Goal: Transaction & Acquisition: Purchase product/service

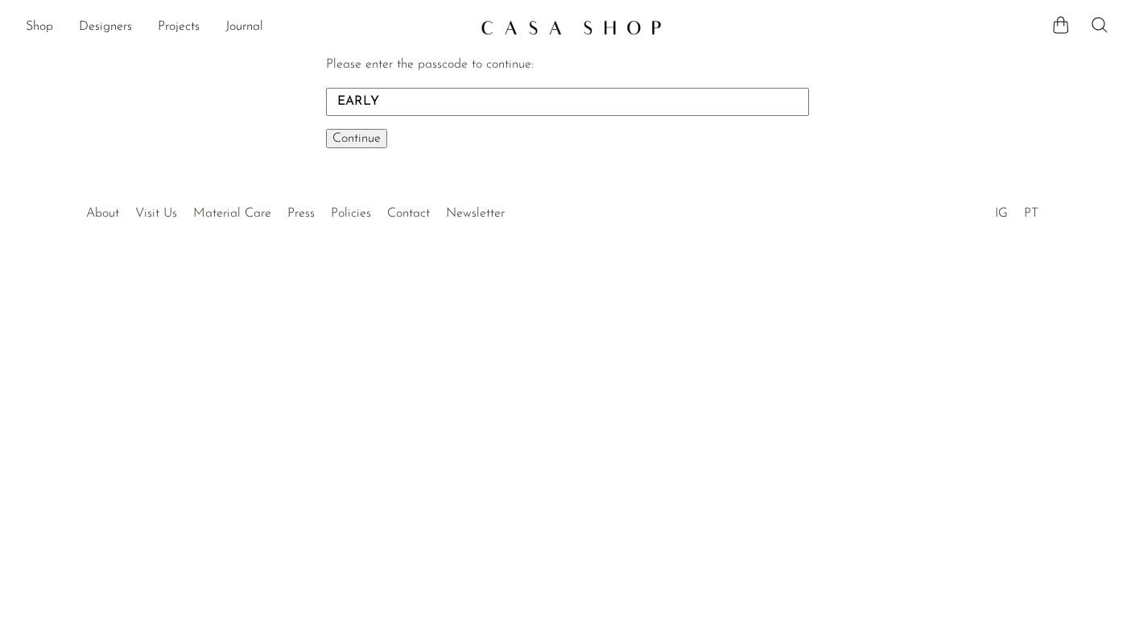
type input "EARLY"
click at [368, 134] on span "Continue" at bounding box center [356, 138] width 48 height 13
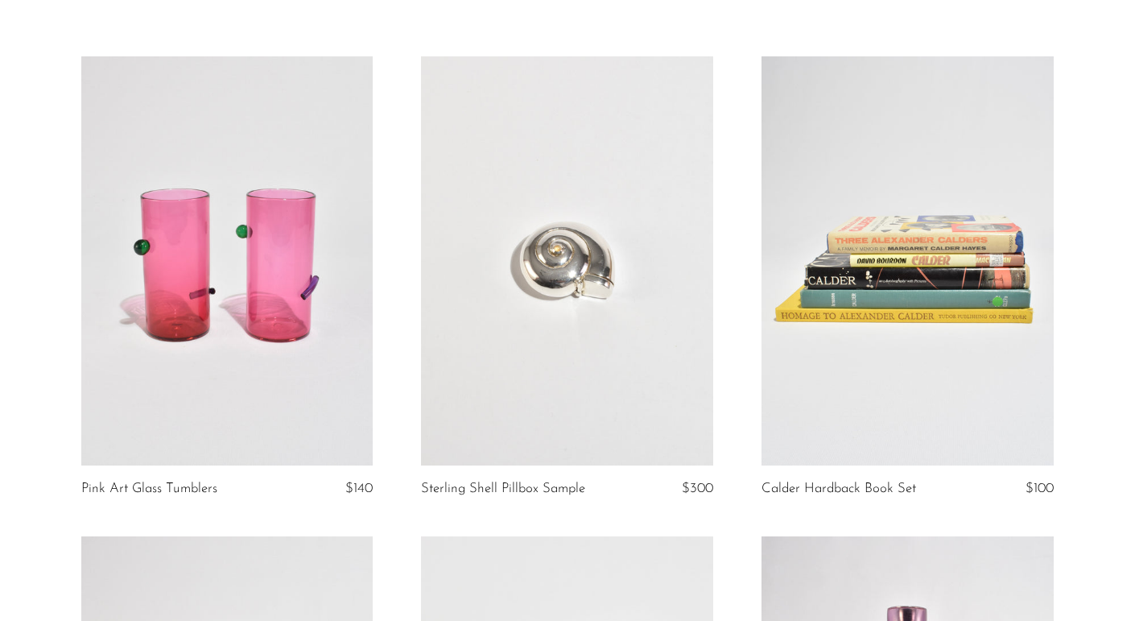
scroll to position [85, 0]
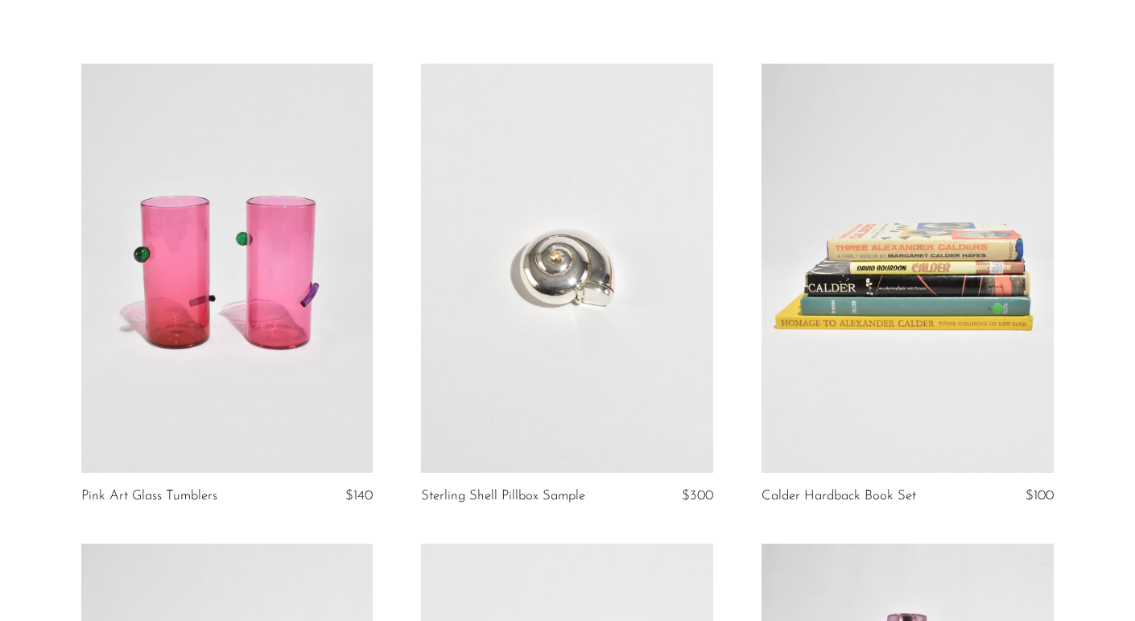
click at [981, 345] on link at bounding box center [907, 268] width 292 height 409
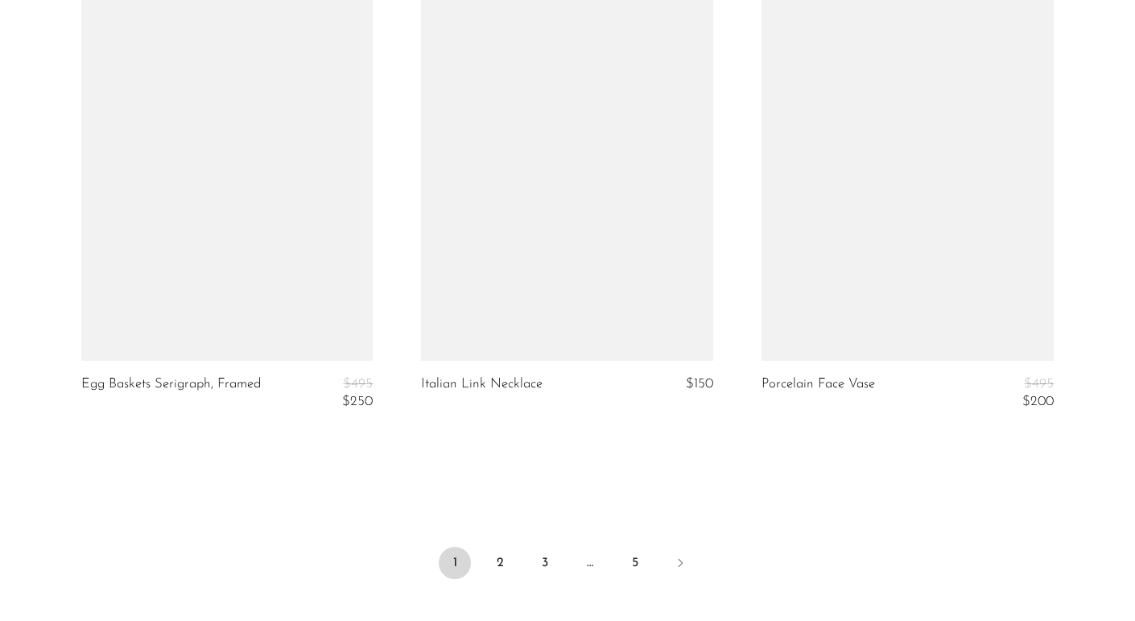
scroll to position [5605, 0]
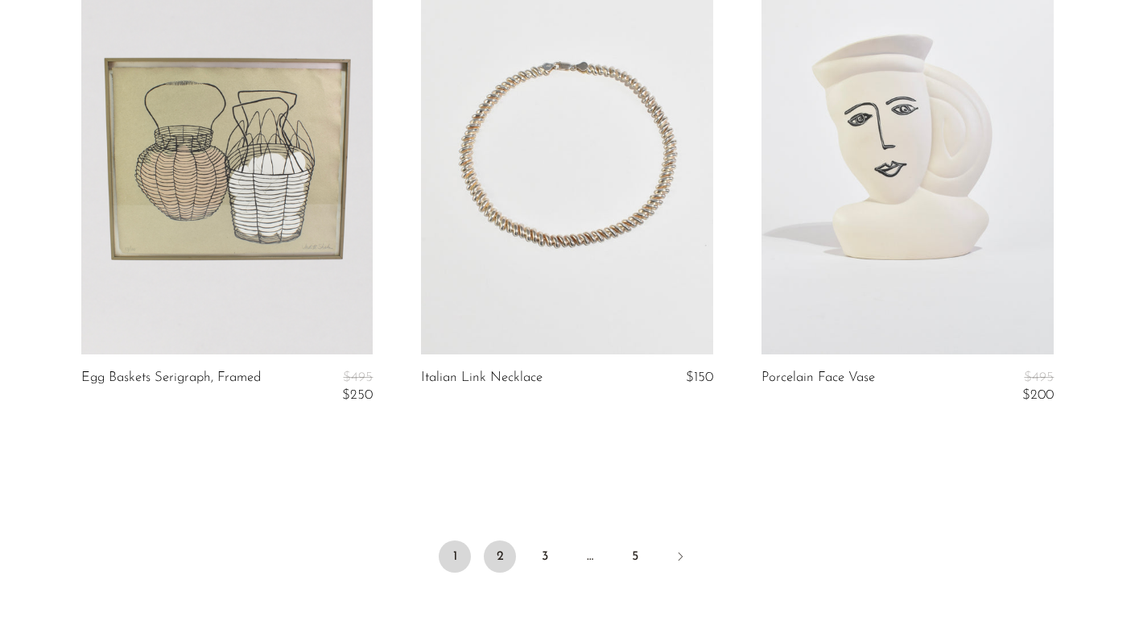
click at [493, 550] on link "2" at bounding box center [500, 556] width 32 height 32
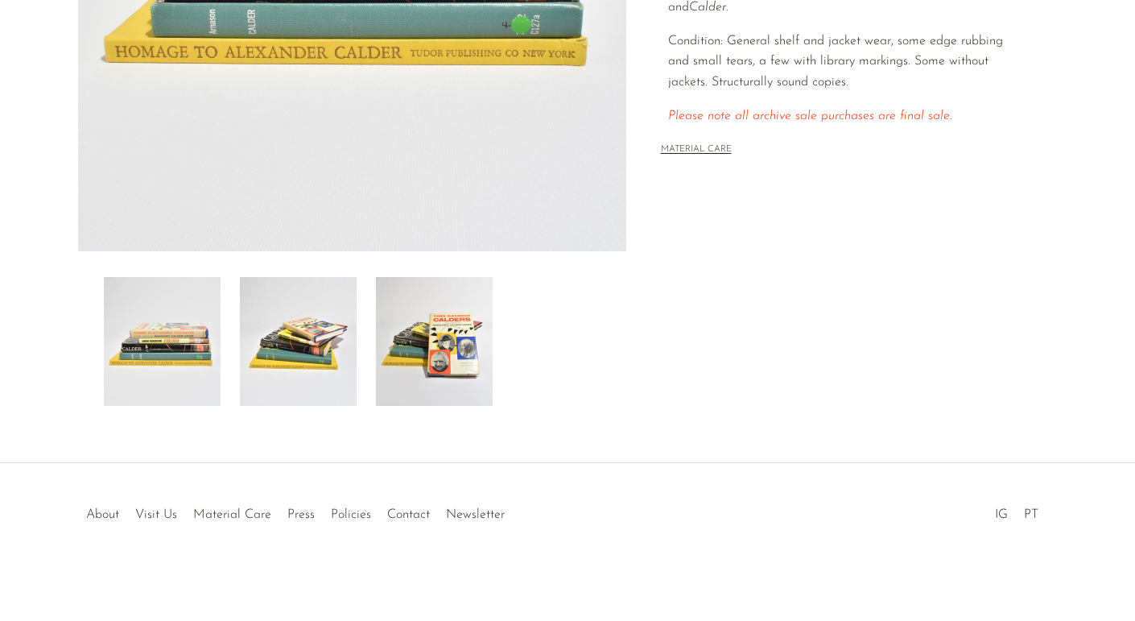
scroll to position [425, 0]
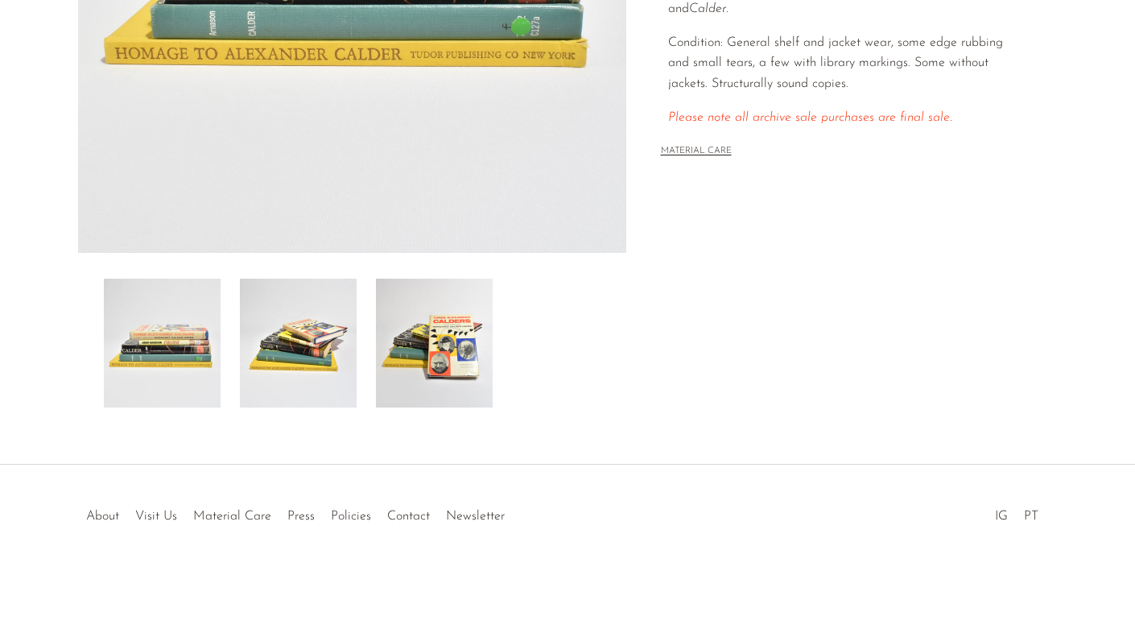
click at [464, 338] on img at bounding box center [434, 342] width 117 height 129
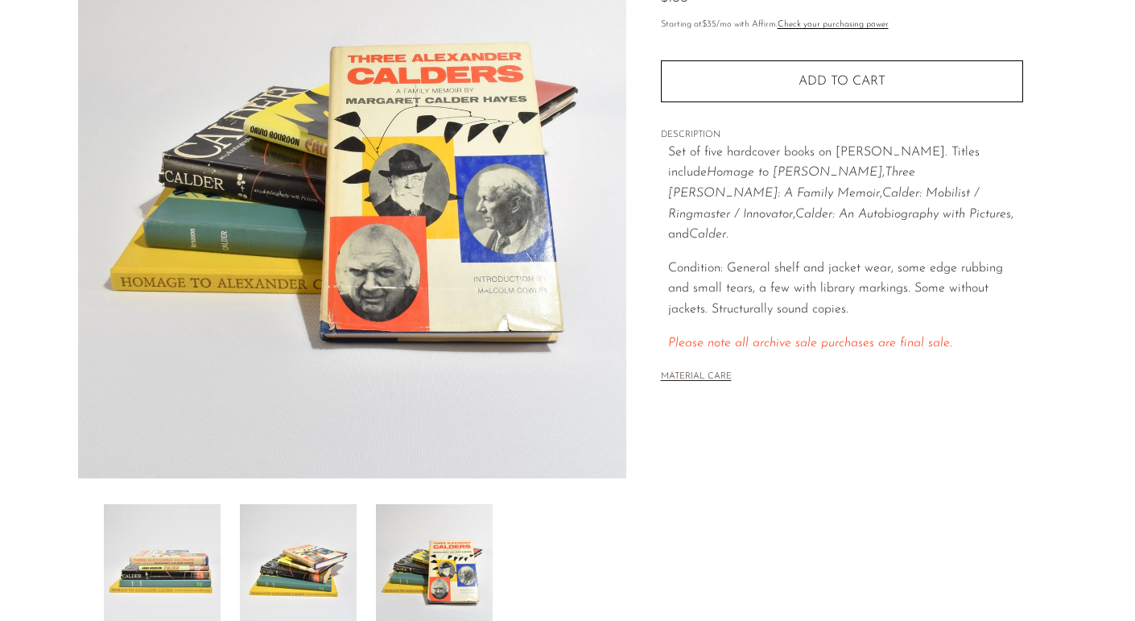
scroll to position [201, 0]
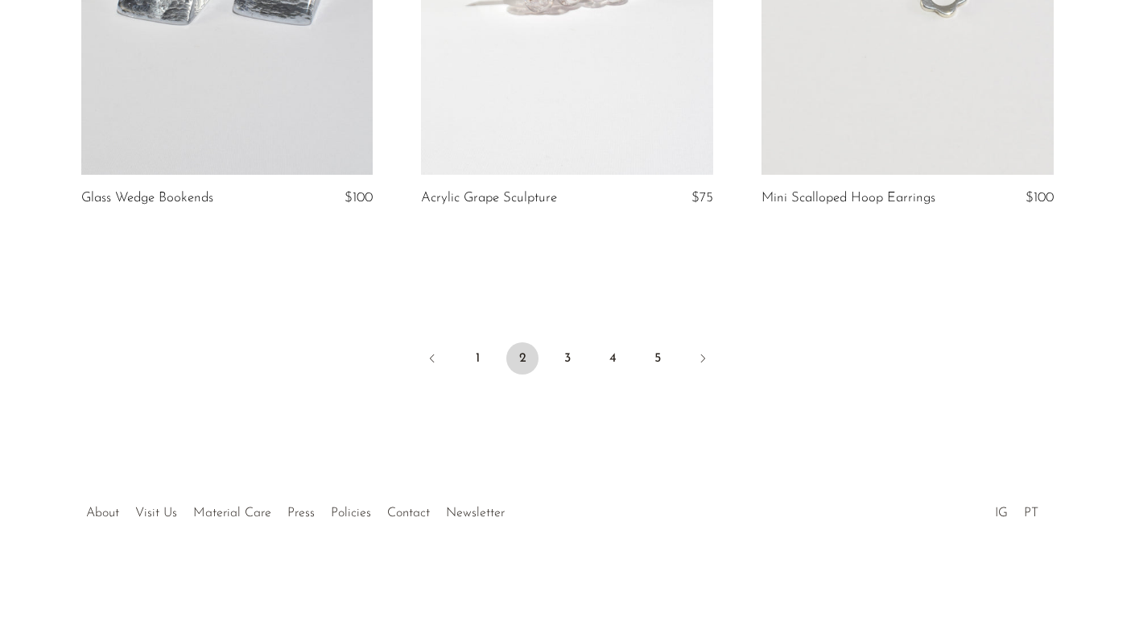
scroll to position [5767, 0]
click at [575, 362] on link "3" at bounding box center [567, 358] width 32 height 32
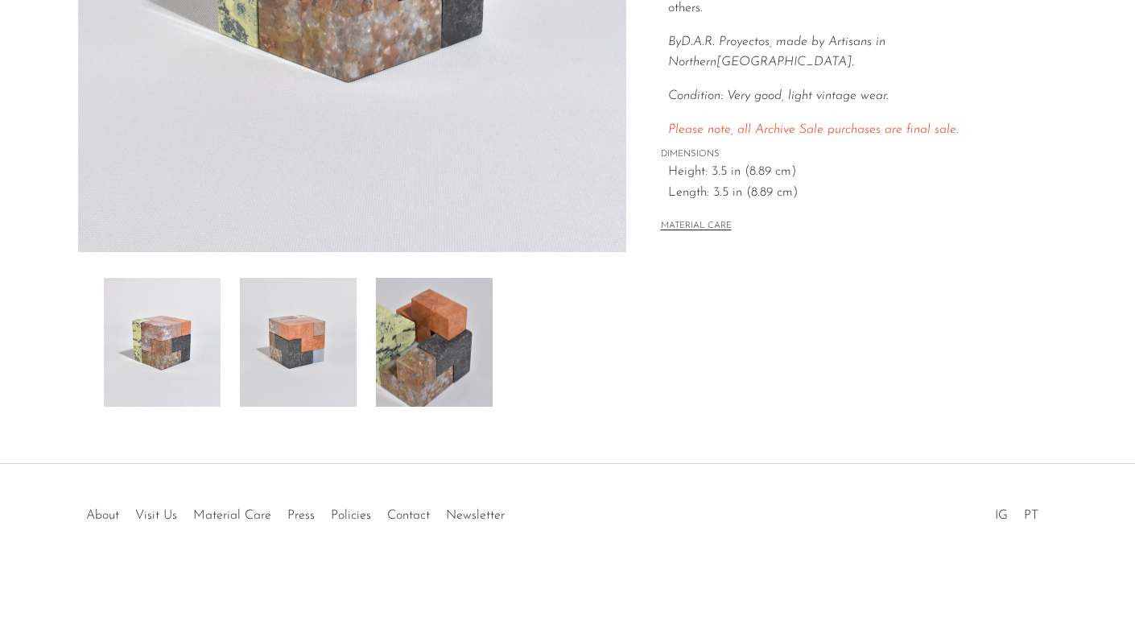
scroll to position [424, 0]
click at [402, 330] on img at bounding box center [434, 343] width 117 height 129
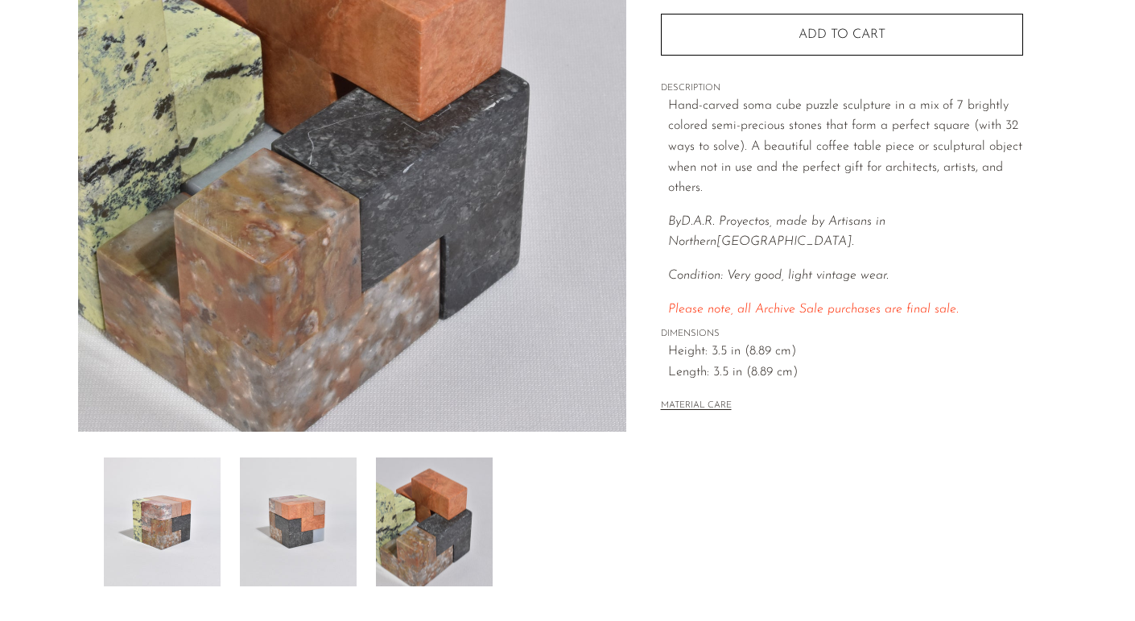
scroll to position [320, 0]
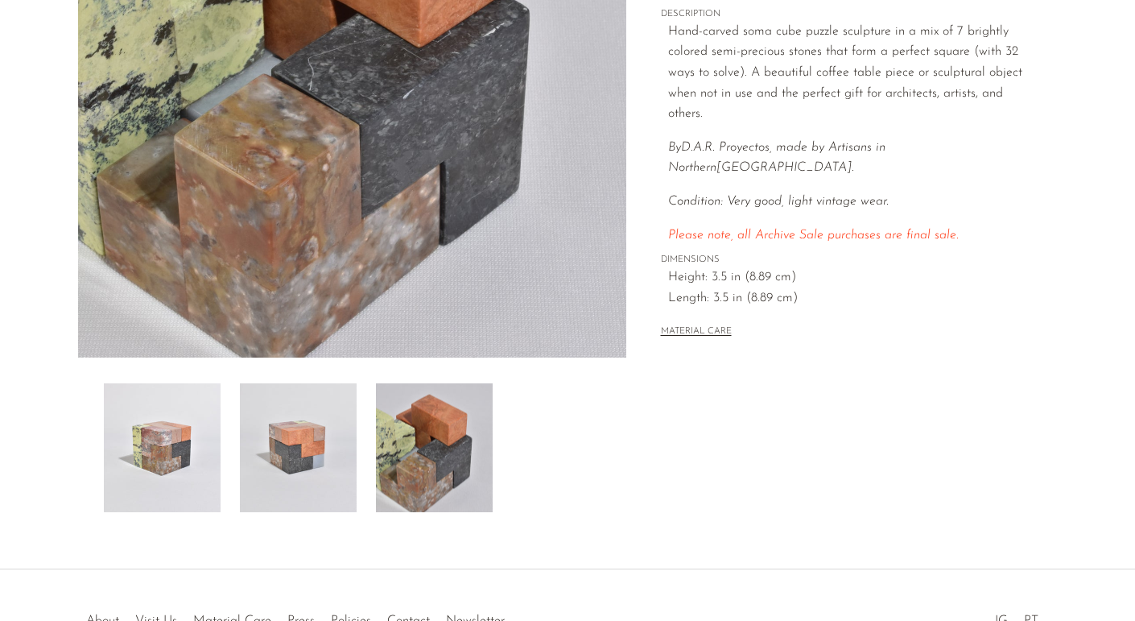
click at [153, 440] on img at bounding box center [162, 447] width 117 height 129
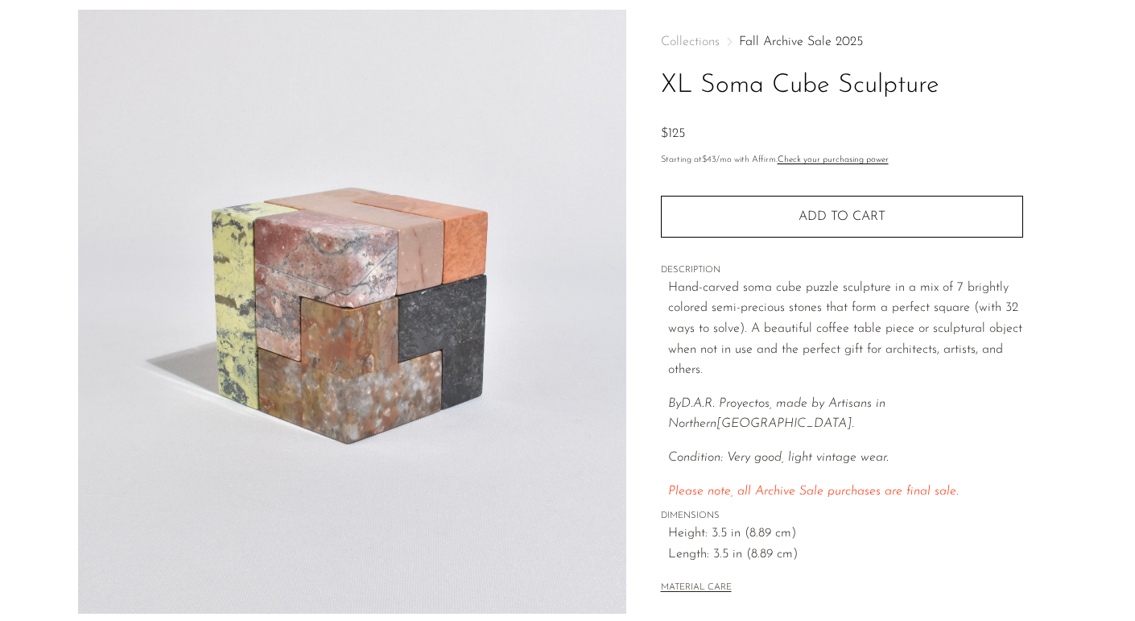
scroll to position [67, 0]
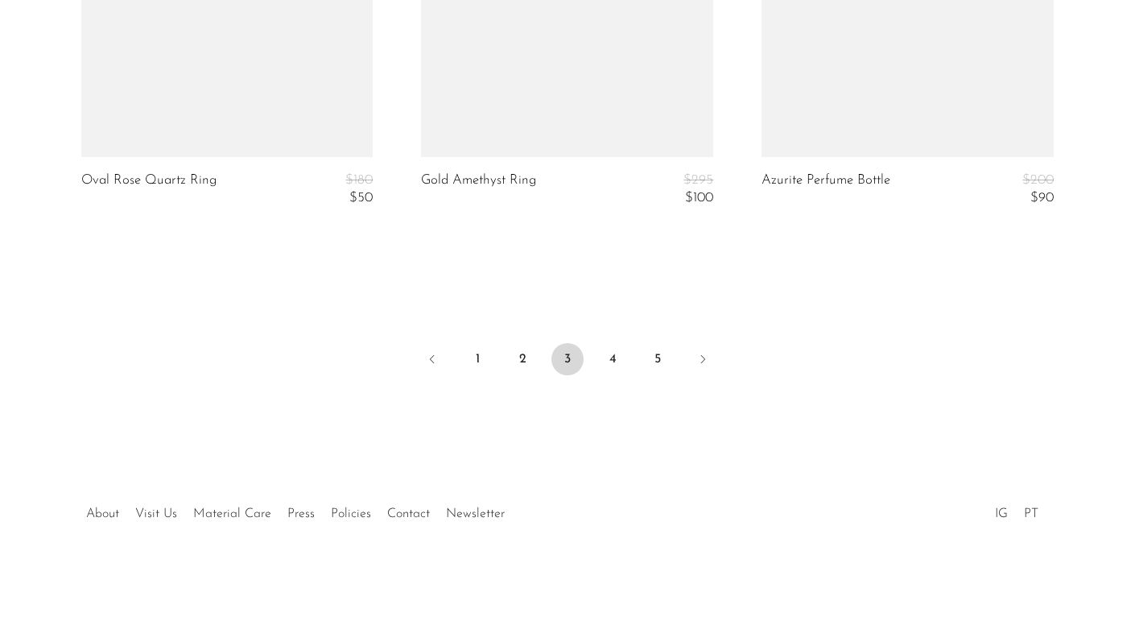
scroll to position [5878, 0]
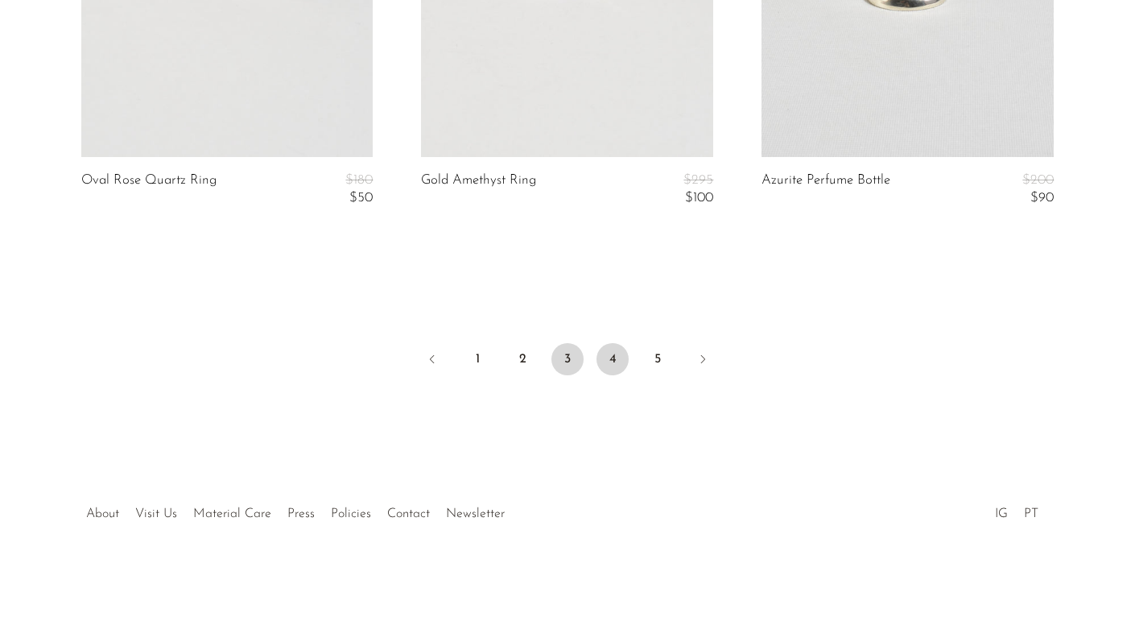
click at [613, 362] on link "4" at bounding box center [612, 359] width 32 height 32
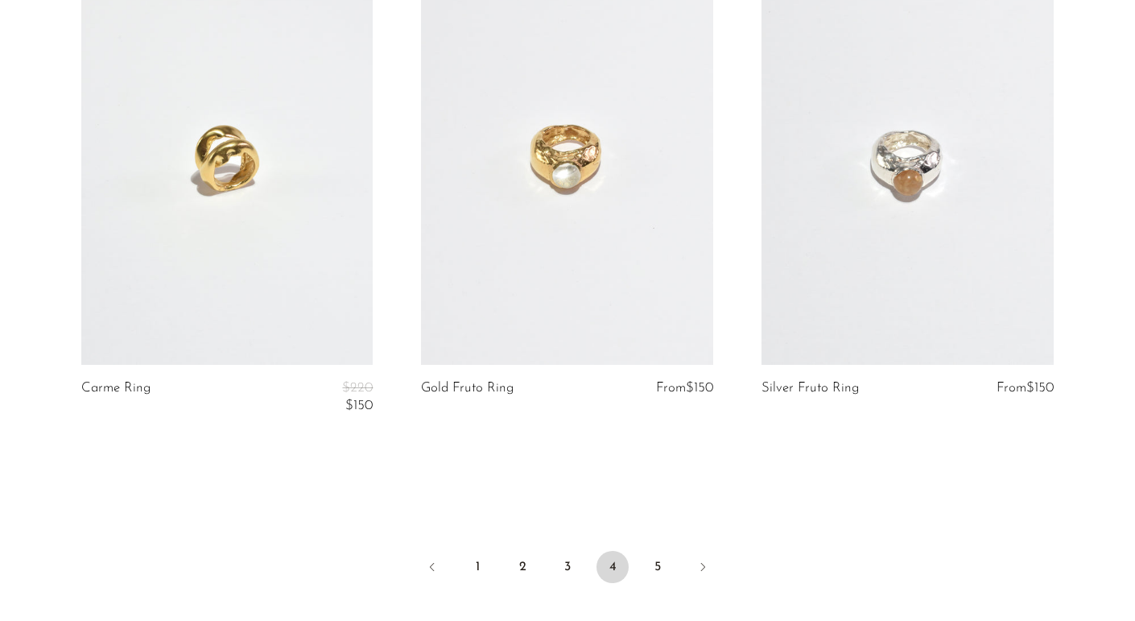
scroll to position [5695, 0]
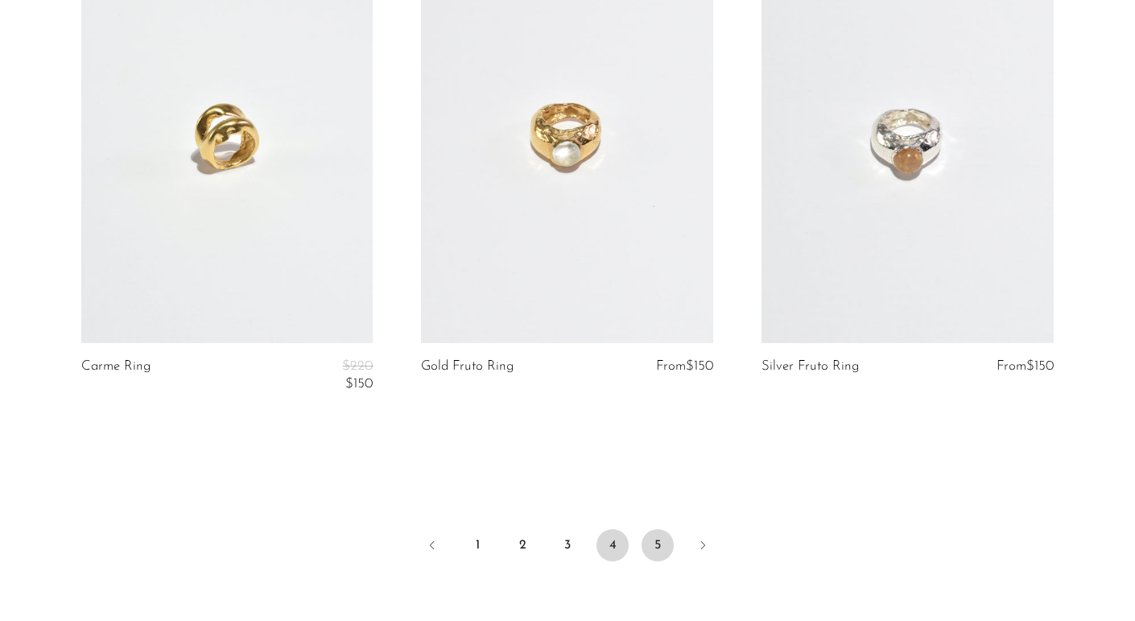
click at [663, 544] on link "5" at bounding box center [657, 545] width 32 height 32
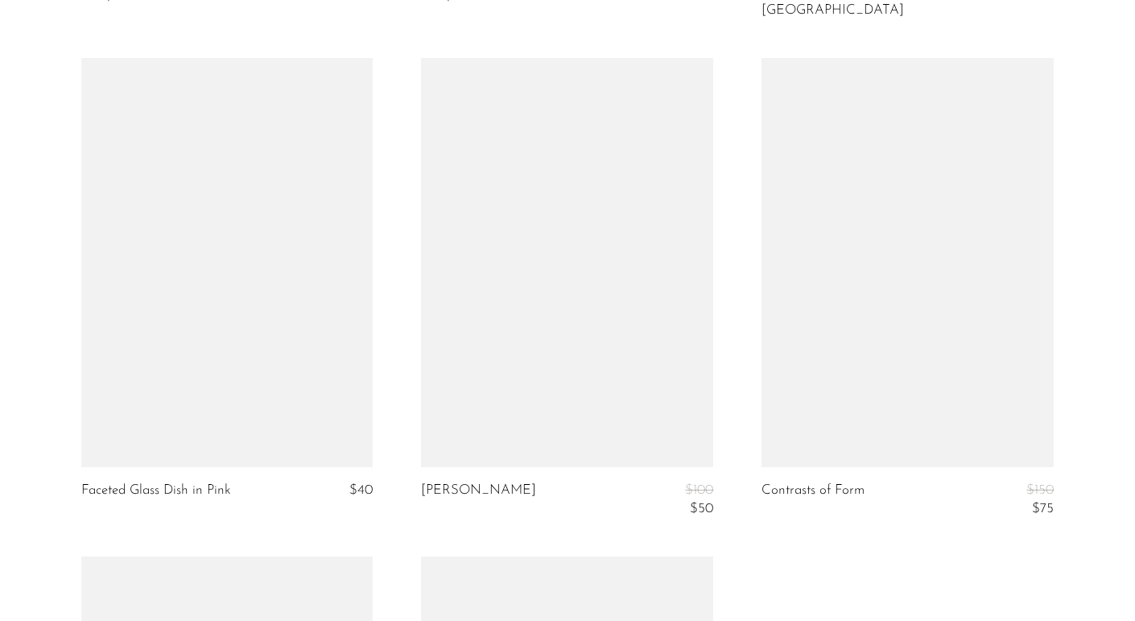
scroll to position [4565, 0]
